Goal: Information Seeking & Learning: Learn about a topic

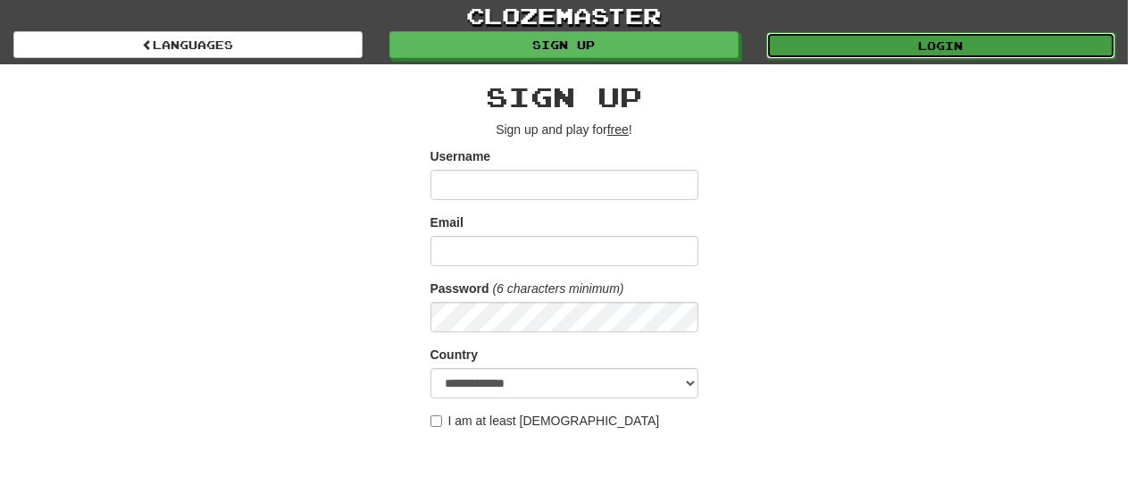
click at [987, 41] on link "Login" at bounding box center [941, 45] width 349 height 27
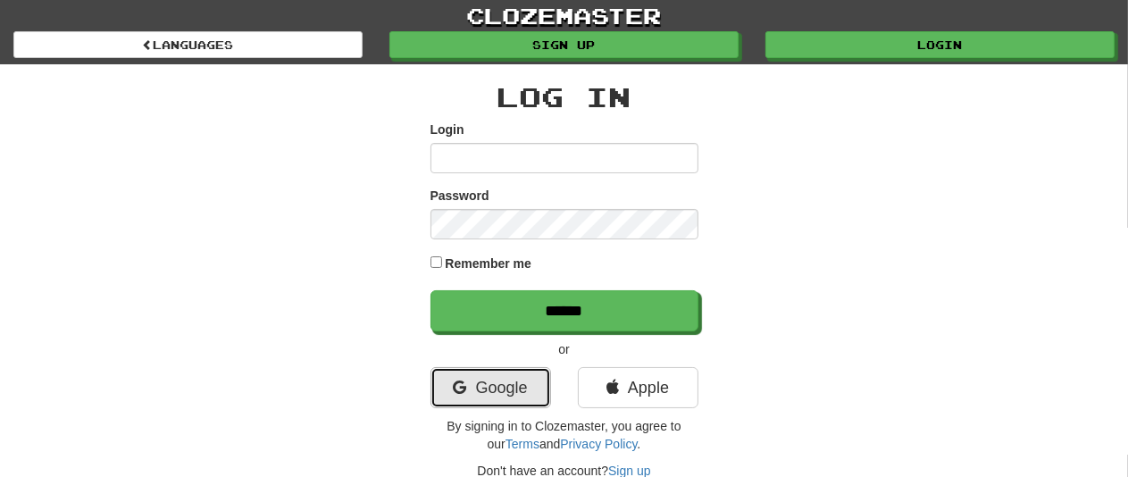
click at [507, 394] on link "Google" at bounding box center [491, 387] width 121 height 41
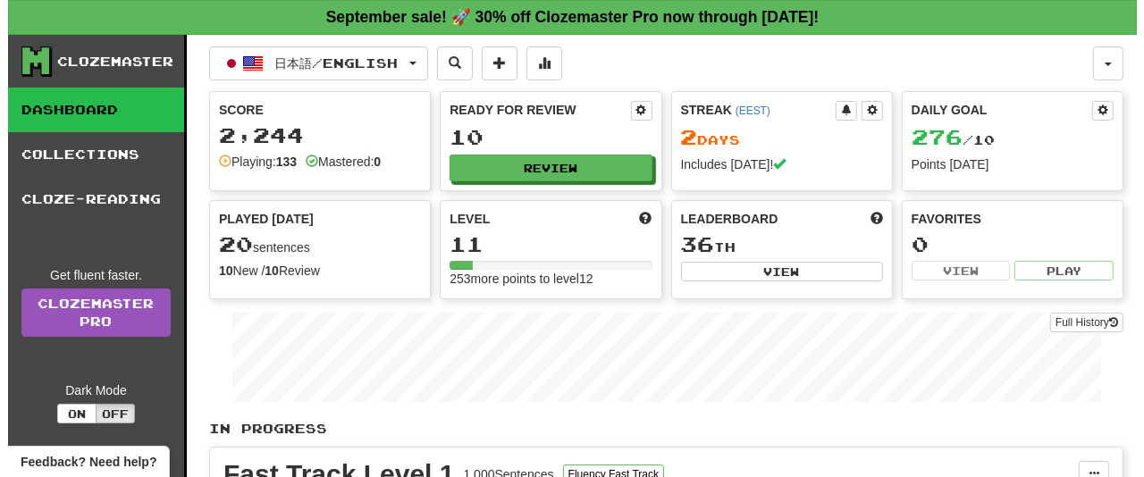
scroll to position [417, 0]
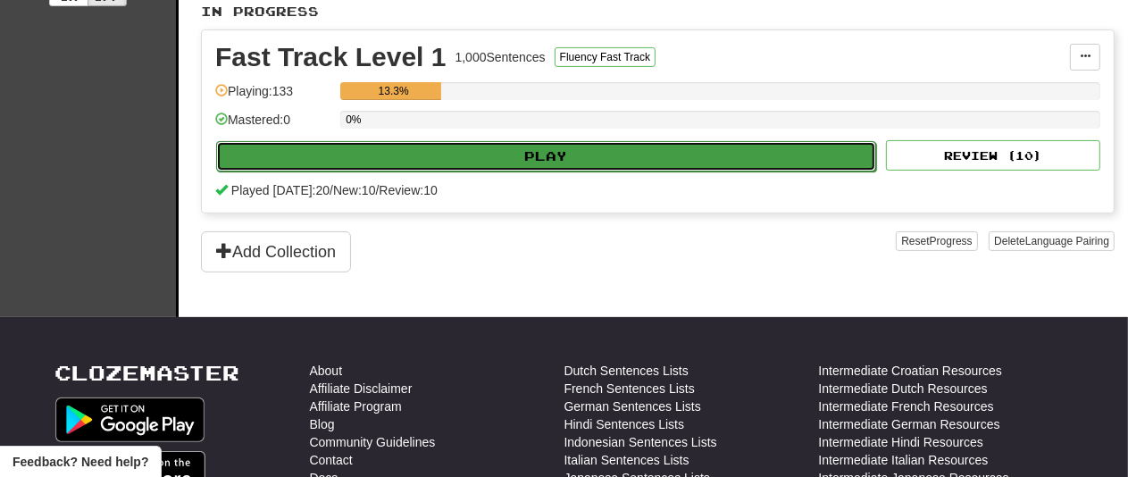
click at [566, 155] on button "Play" at bounding box center [546, 156] width 660 height 30
select select "**"
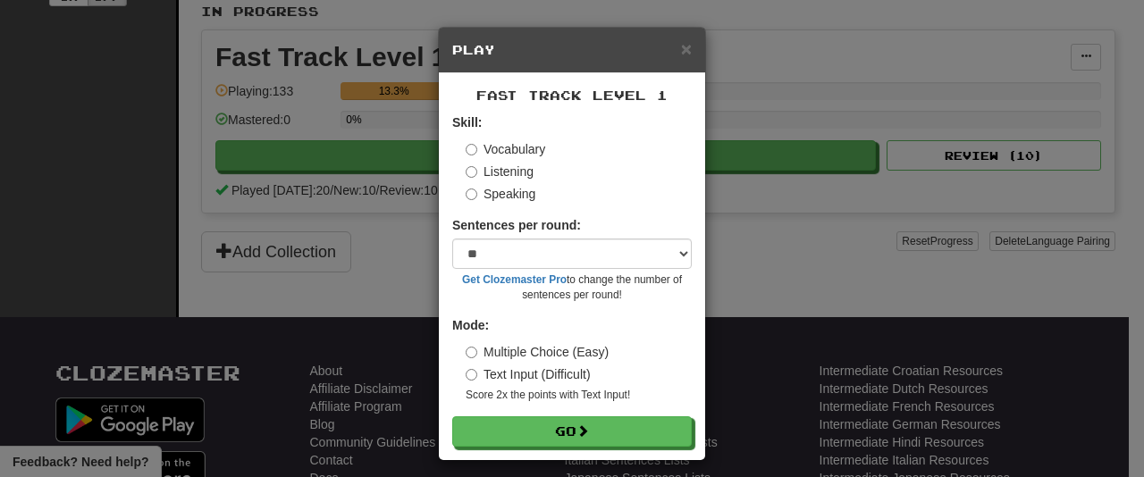
click at [499, 193] on label "Speaking" at bounding box center [500, 194] width 70 height 18
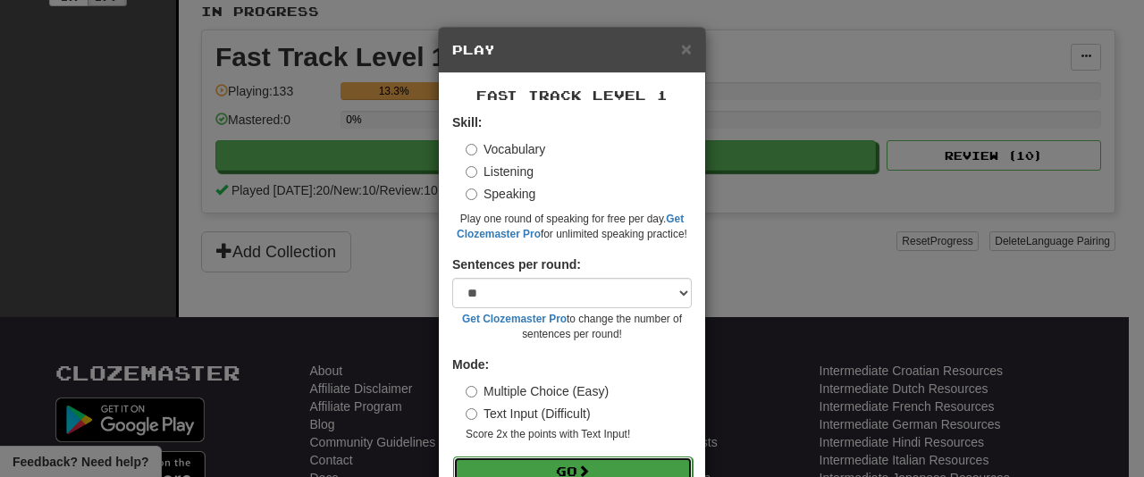
click at [586, 465] on span at bounding box center [583, 471] width 13 height 13
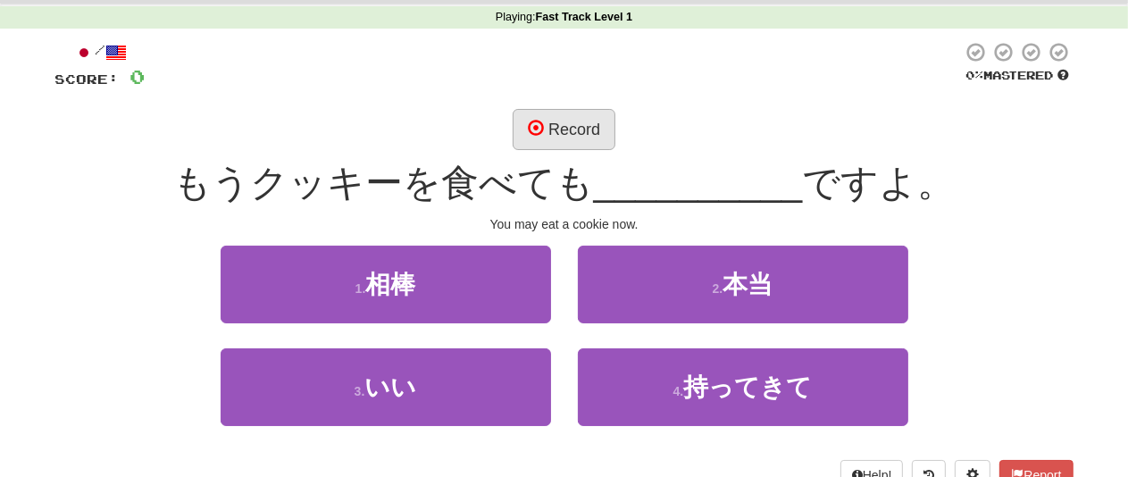
scroll to position [71, 0]
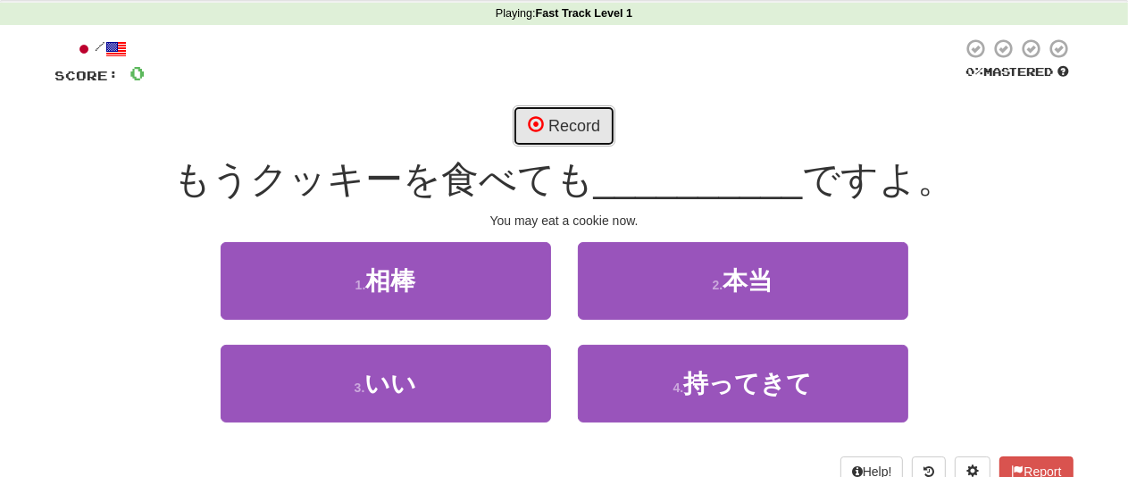
click at [563, 115] on button "Record" at bounding box center [564, 125] width 103 height 41
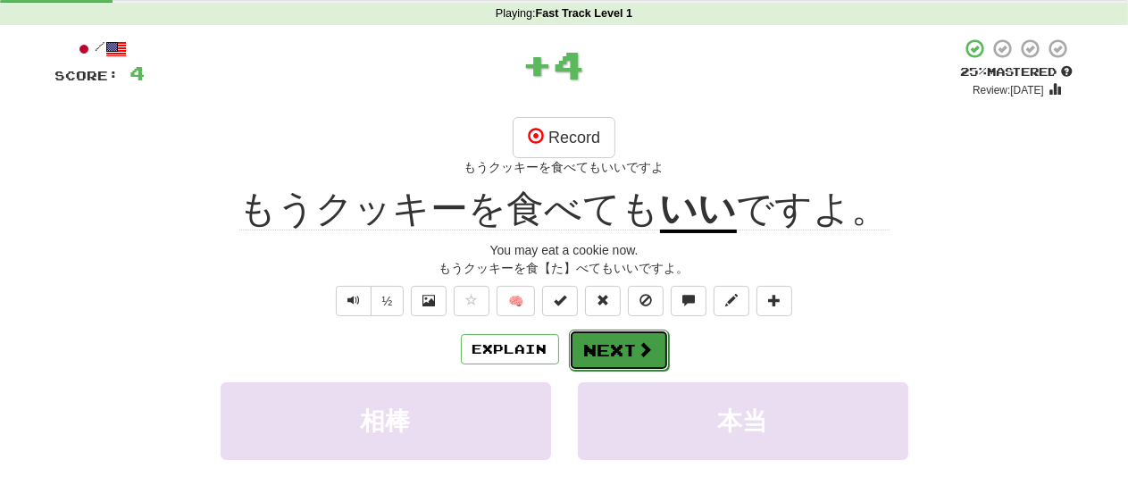
click at [617, 358] on button "Next" at bounding box center [619, 350] width 100 height 41
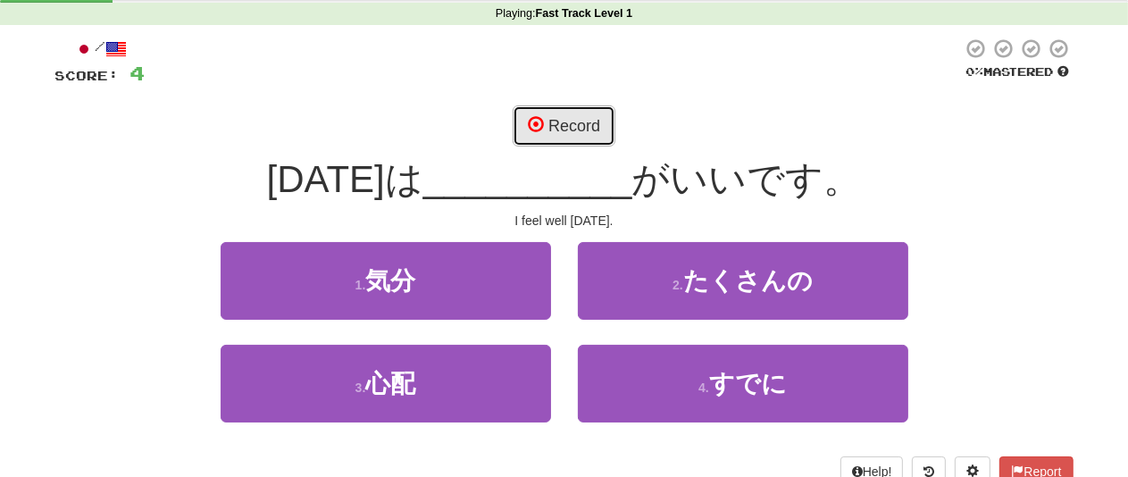
click at [578, 130] on button "Record" at bounding box center [564, 125] width 103 height 41
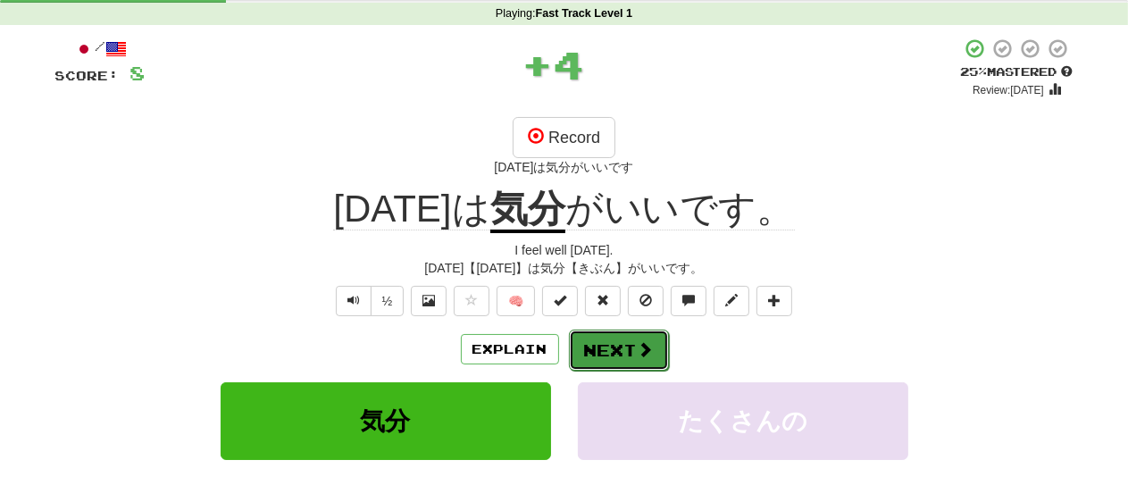
click at [603, 362] on button "Next" at bounding box center [619, 350] width 100 height 41
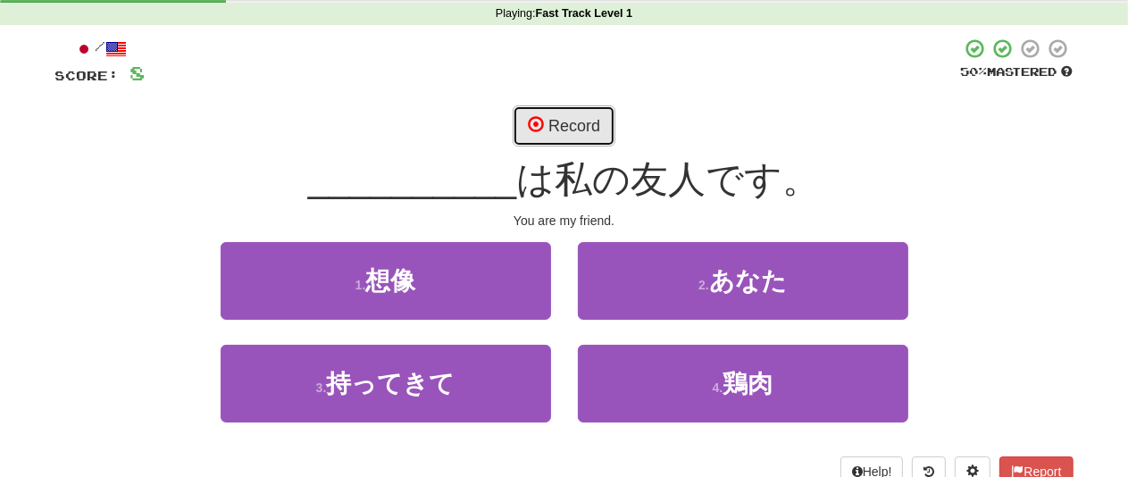
click at [568, 127] on button "Record" at bounding box center [564, 125] width 103 height 41
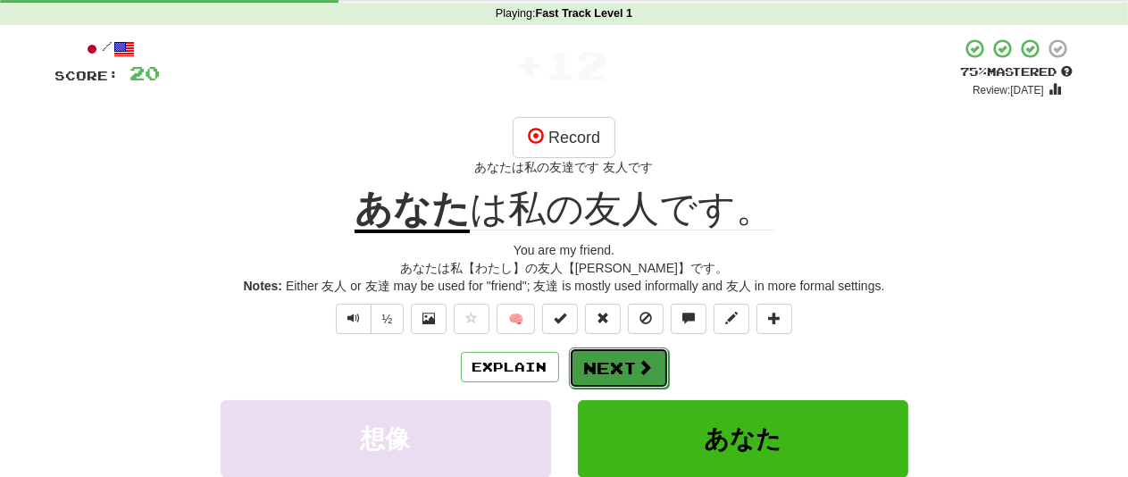
click at [618, 360] on button "Next" at bounding box center [619, 368] width 100 height 41
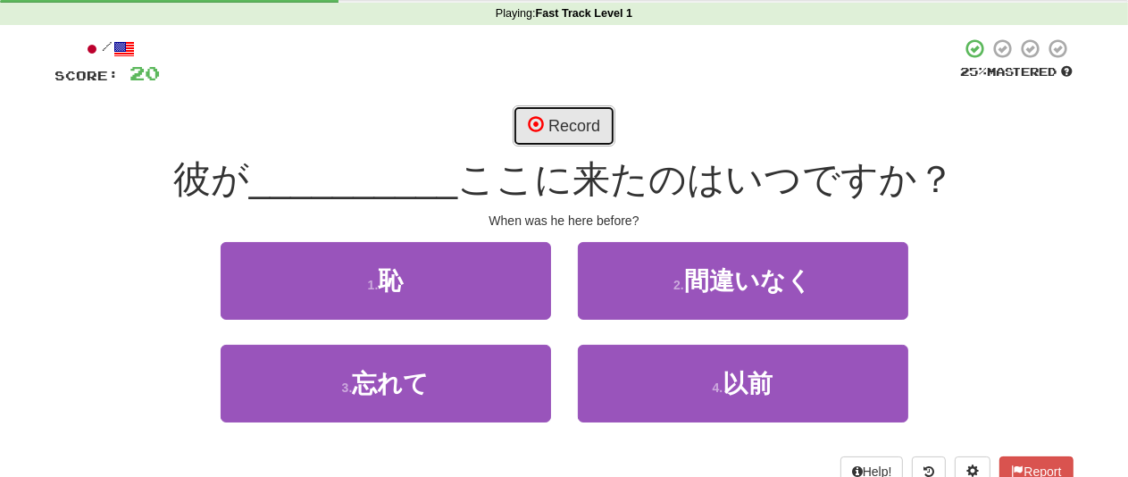
click at [579, 116] on button "Record" at bounding box center [564, 125] width 103 height 41
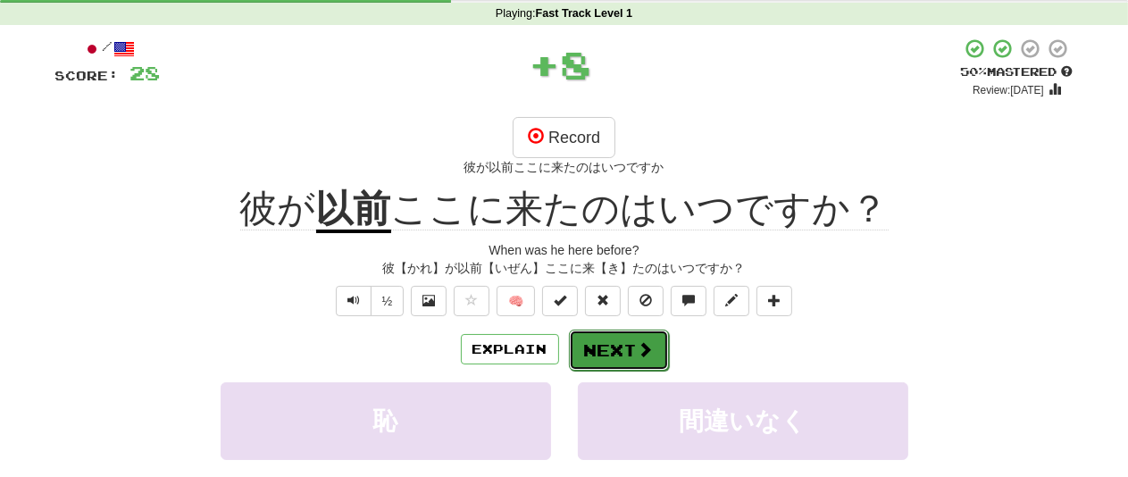
click at [618, 355] on button "Next" at bounding box center [619, 350] width 100 height 41
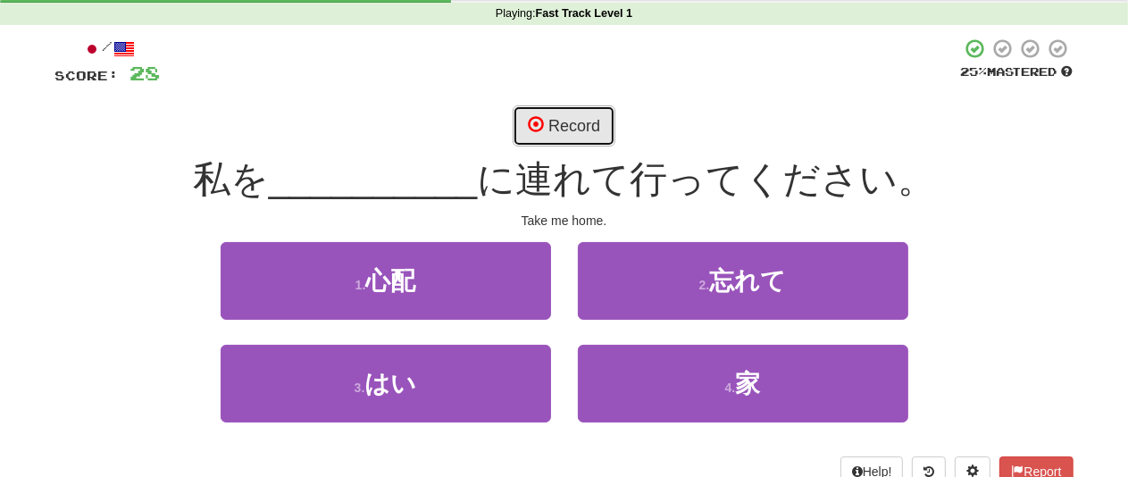
click at [577, 129] on button "Record" at bounding box center [564, 125] width 103 height 41
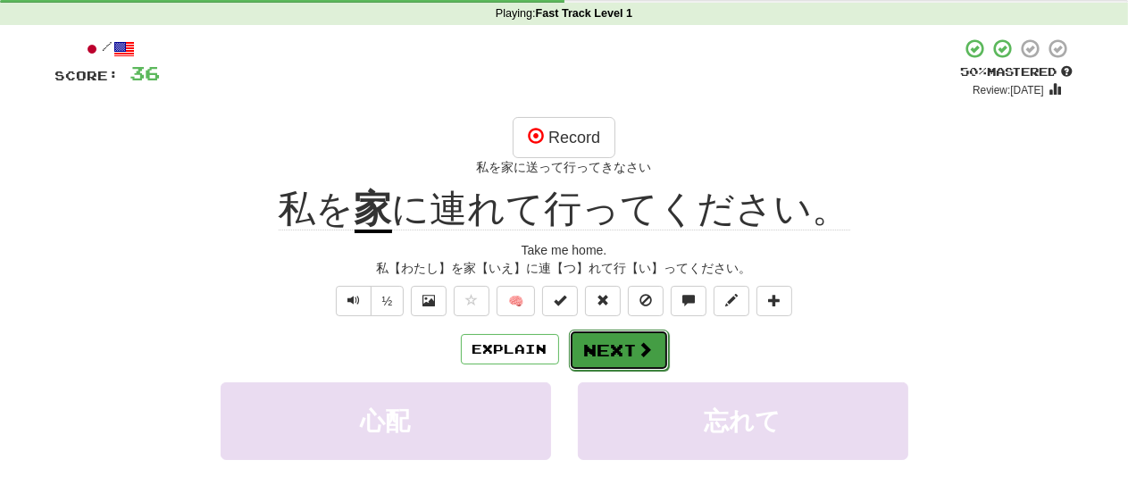
click at [591, 344] on button "Next" at bounding box center [619, 350] width 100 height 41
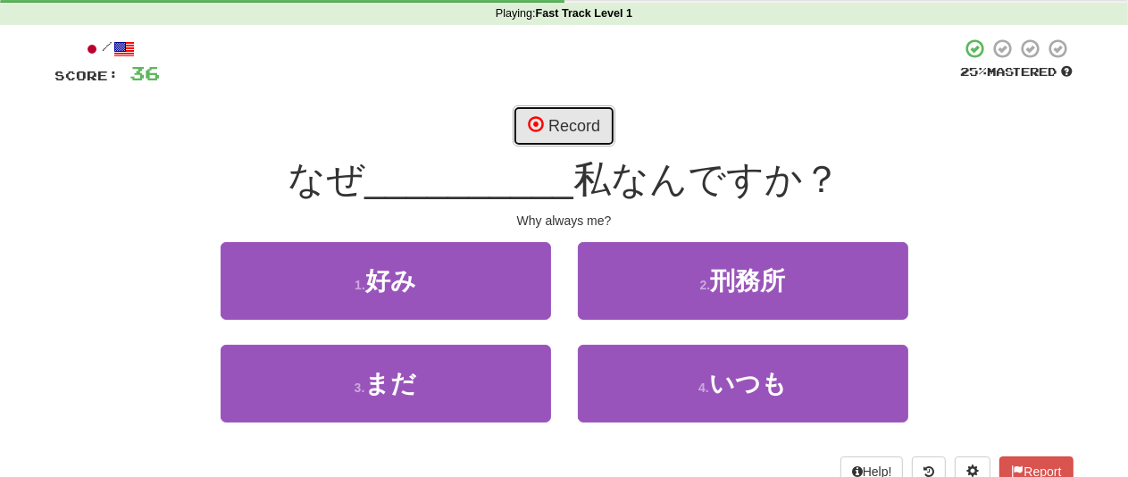
click at [559, 113] on button "Record" at bounding box center [564, 125] width 103 height 41
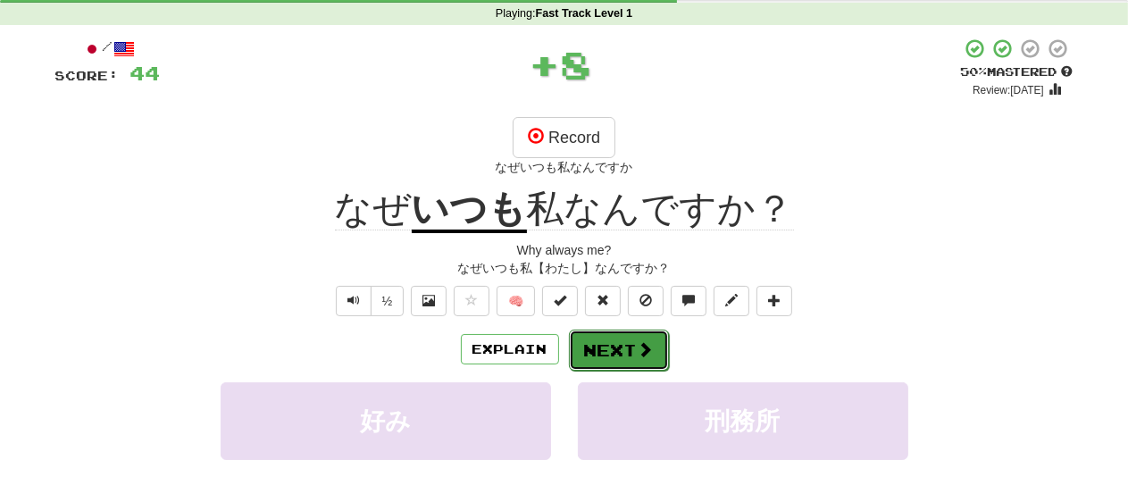
click at [618, 364] on button "Next" at bounding box center [619, 350] width 100 height 41
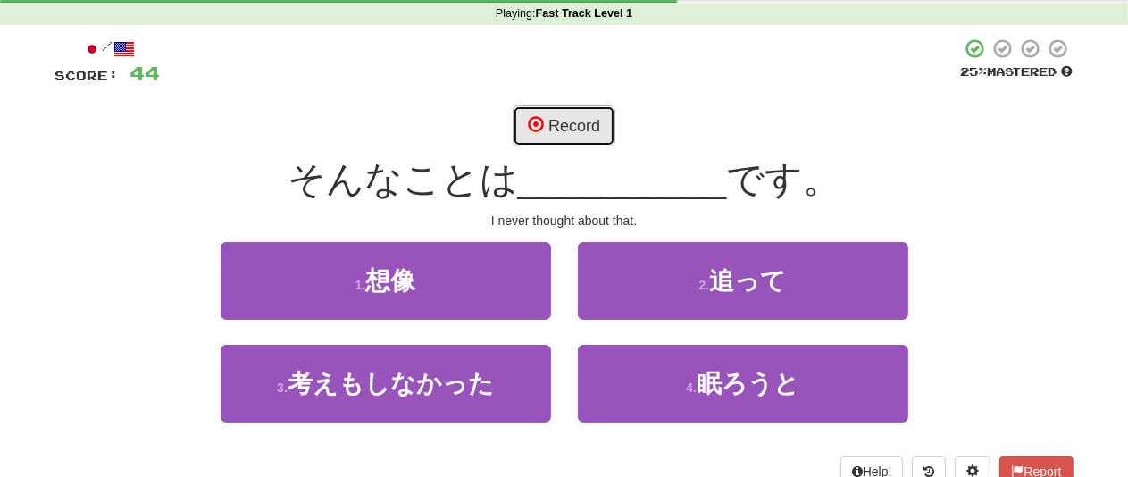
click at [568, 122] on button "Record" at bounding box center [564, 125] width 103 height 41
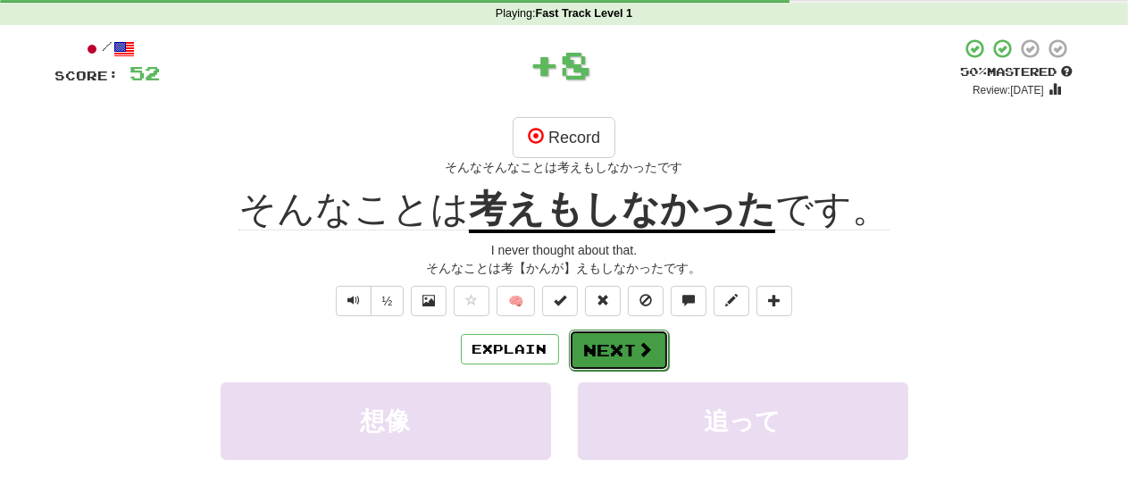
click at [610, 349] on button "Next" at bounding box center [619, 350] width 100 height 41
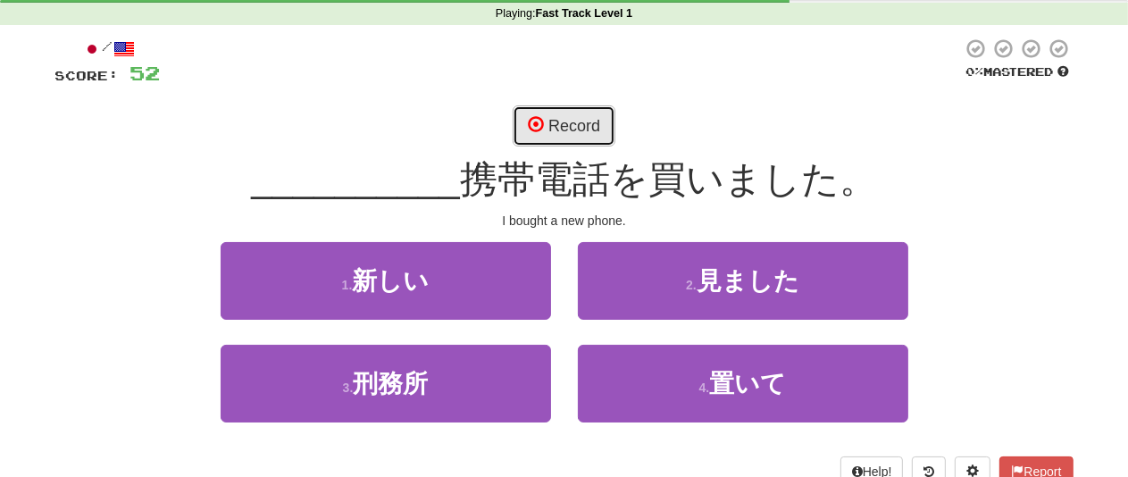
click at [551, 118] on button "Record" at bounding box center [564, 125] width 103 height 41
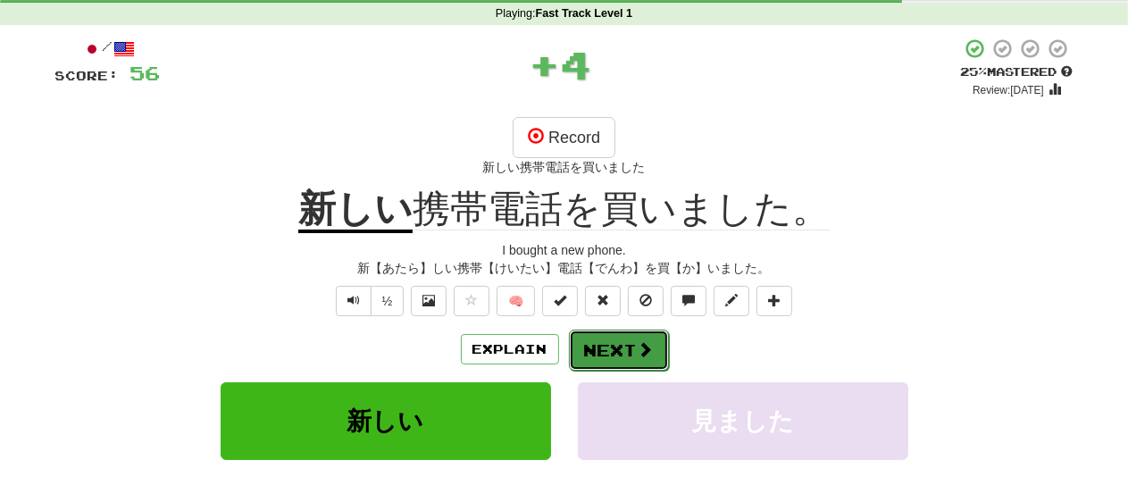
click at [610, 345] on button "Next" at bounding box center [619, 350] width 100 height 41
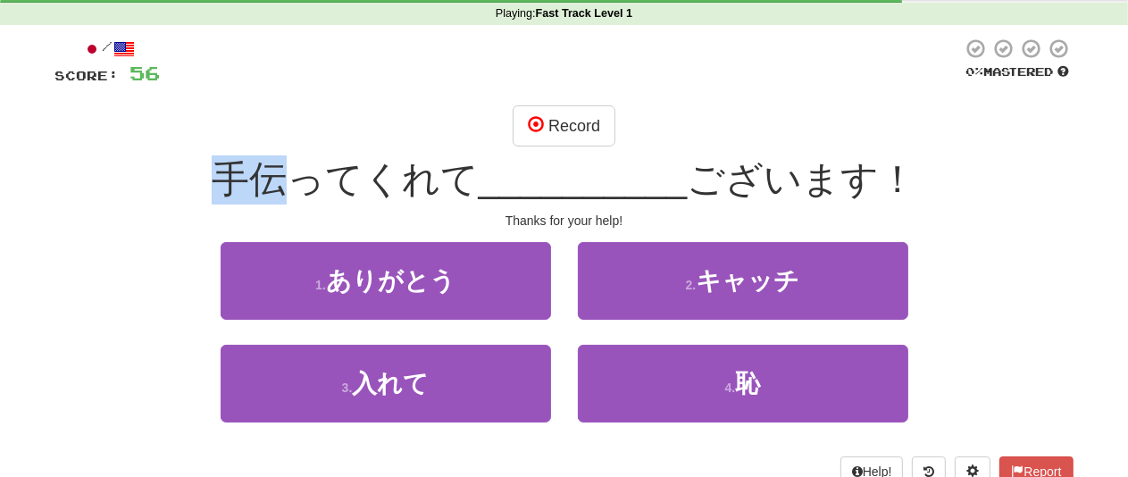
drag, startPoint x: 230, startPoint y: 176, endPoint x: 283, endPoint y: 182, distance: 54.0
click at [283, 182] on span "手伝ってくれて" at bounding box center [345, 179] width 267 height 42
click at [305, 208] on icon "button" at bounding box center [308, 216] width 21 height 21
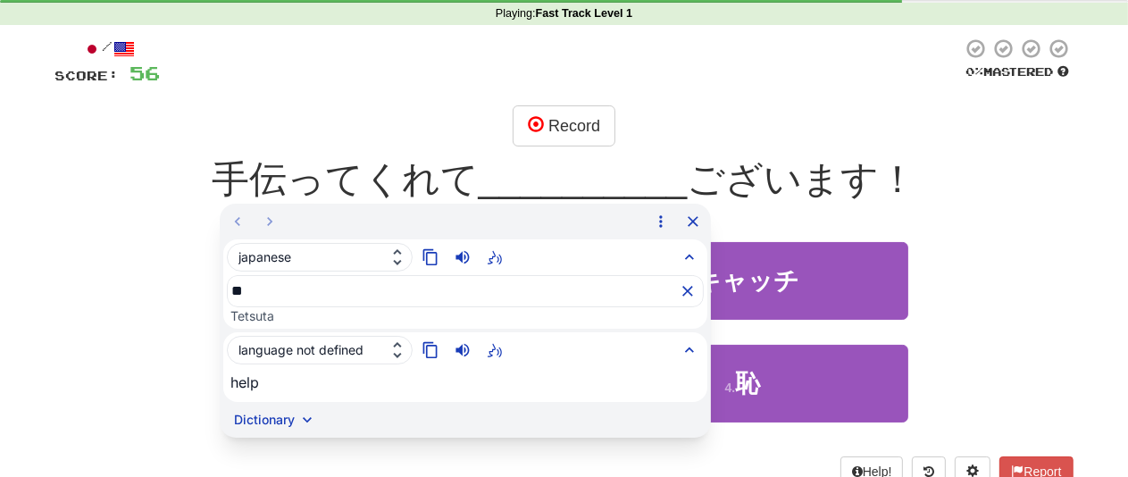
click at [96, 217] on div "Thanks for your help!" at bounding box center [564, 221] width 1018 height 18
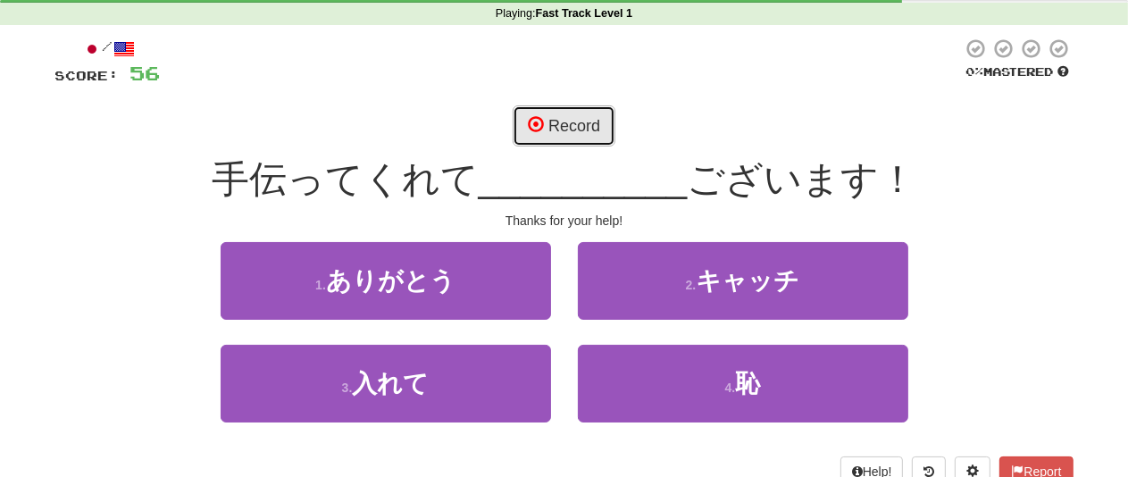
click at [567, 115] on button "Record" at bounding box center [564, 125] width 103 height 41
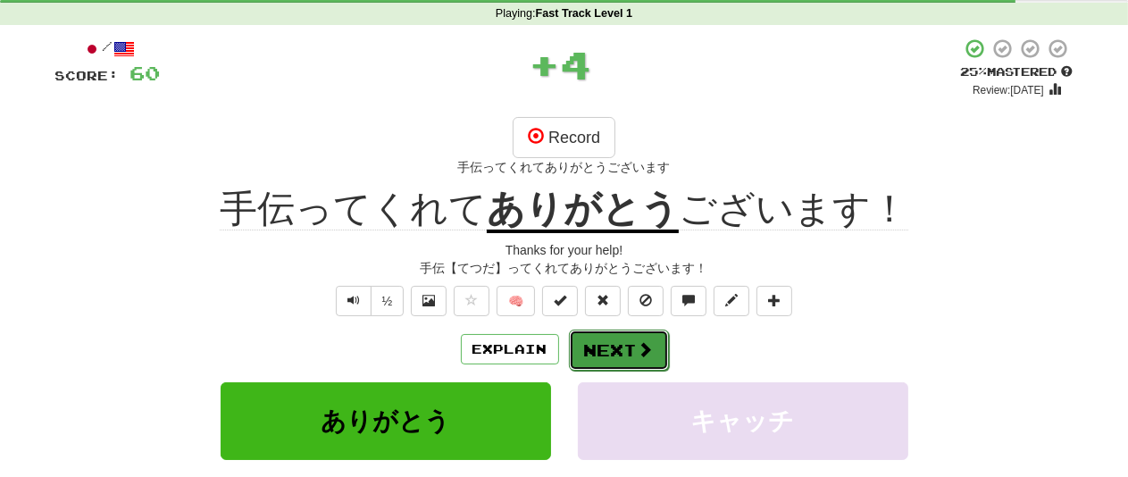
click at [627, 348] on button "Next" at bounding box center [619, 350] width 100 height 41
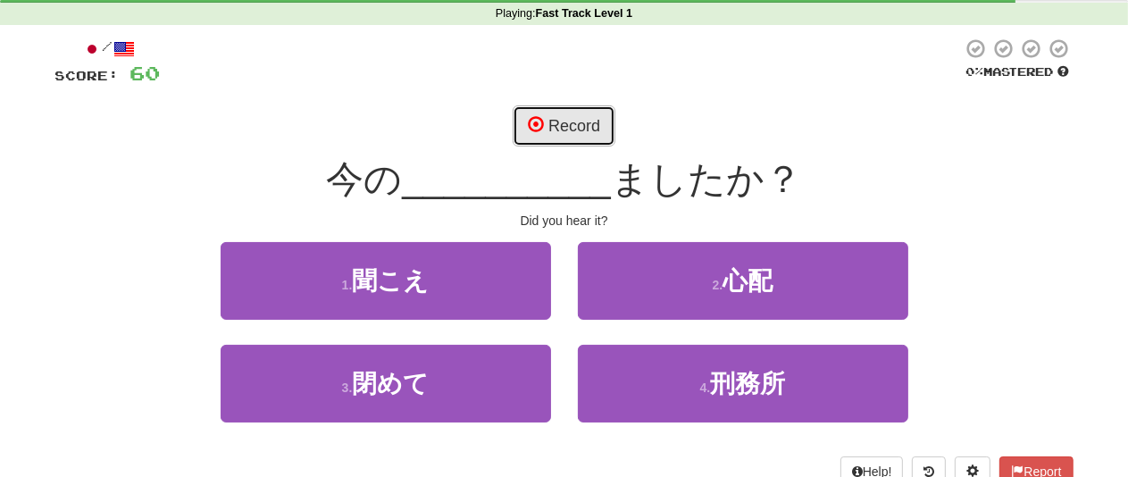
click at [583, 117] on button "Record" at bounding box center [564, 125] width 103 height 41
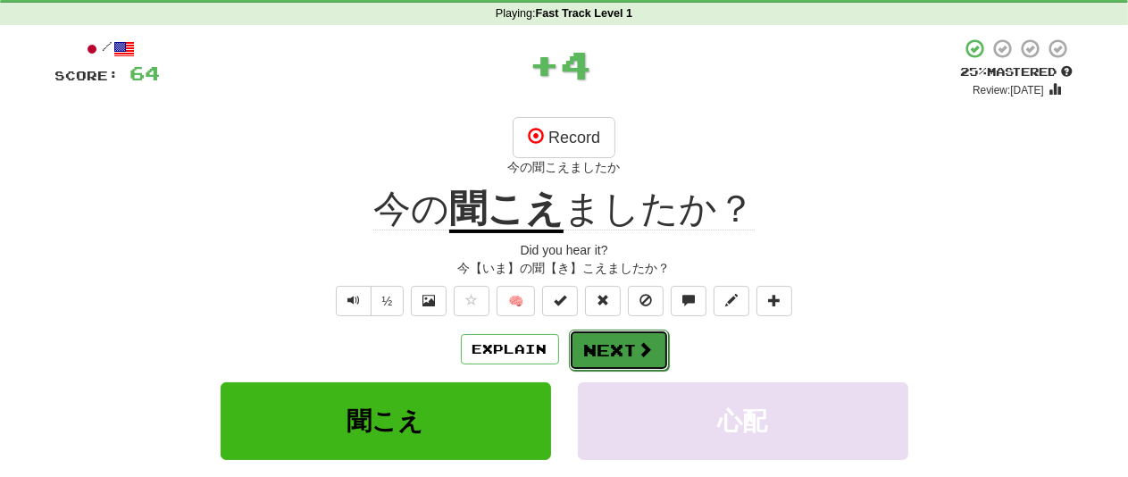
click at [625, 338] on button "Next" at bounding box center [619, 350] width 100 height 41
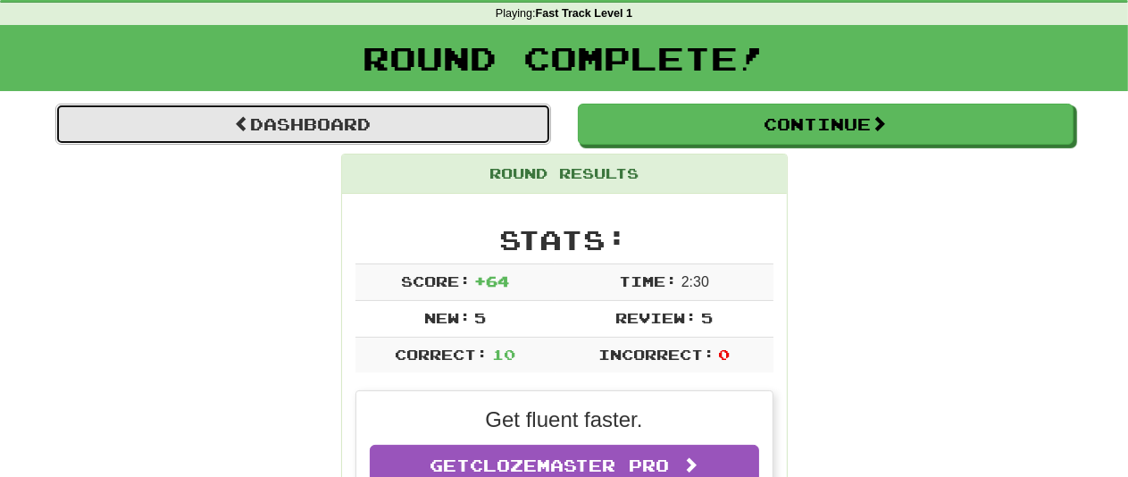
click at [410, 130] on link "Dashboard" at bounding box center [303, 124] width 496 height 41
